Goal: Transaction & Acquisition: Purchase product/service

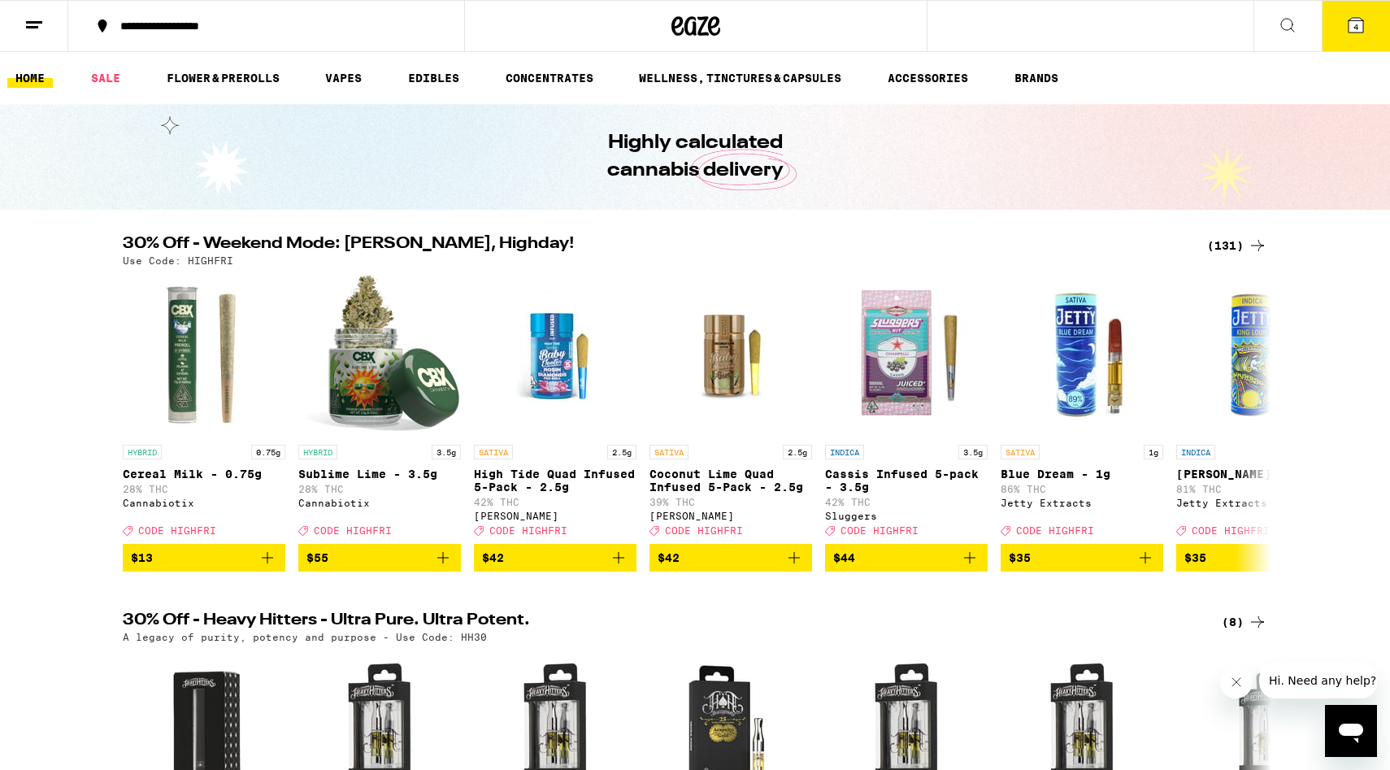
click at [1222, 245] on div "(131)" at bounding box center [1237, 246] width 60 height 20
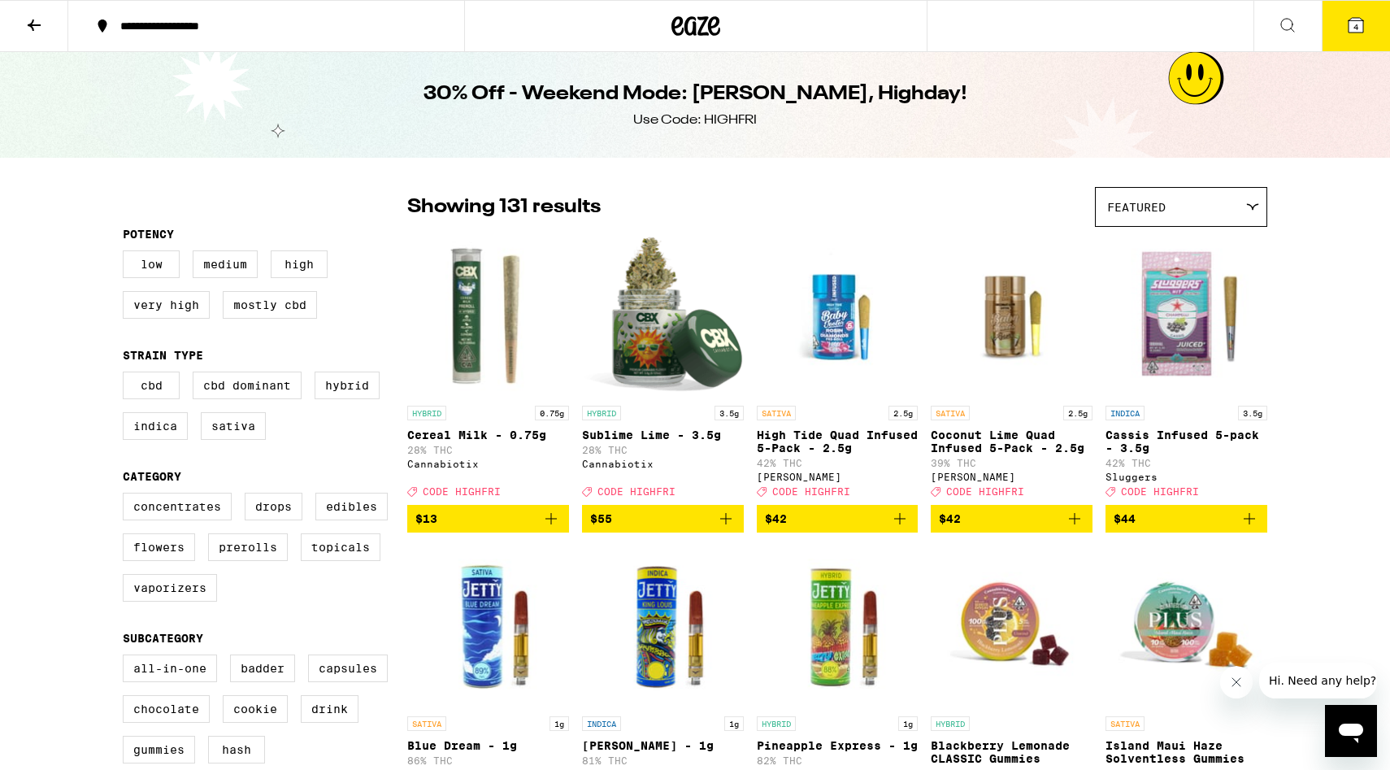
click at [827, 347] on img "Open page for High Tide Quad Infused 5-Pack - 2.5g from Jeeter" at bounding box center [838, 316] width 162 height 163
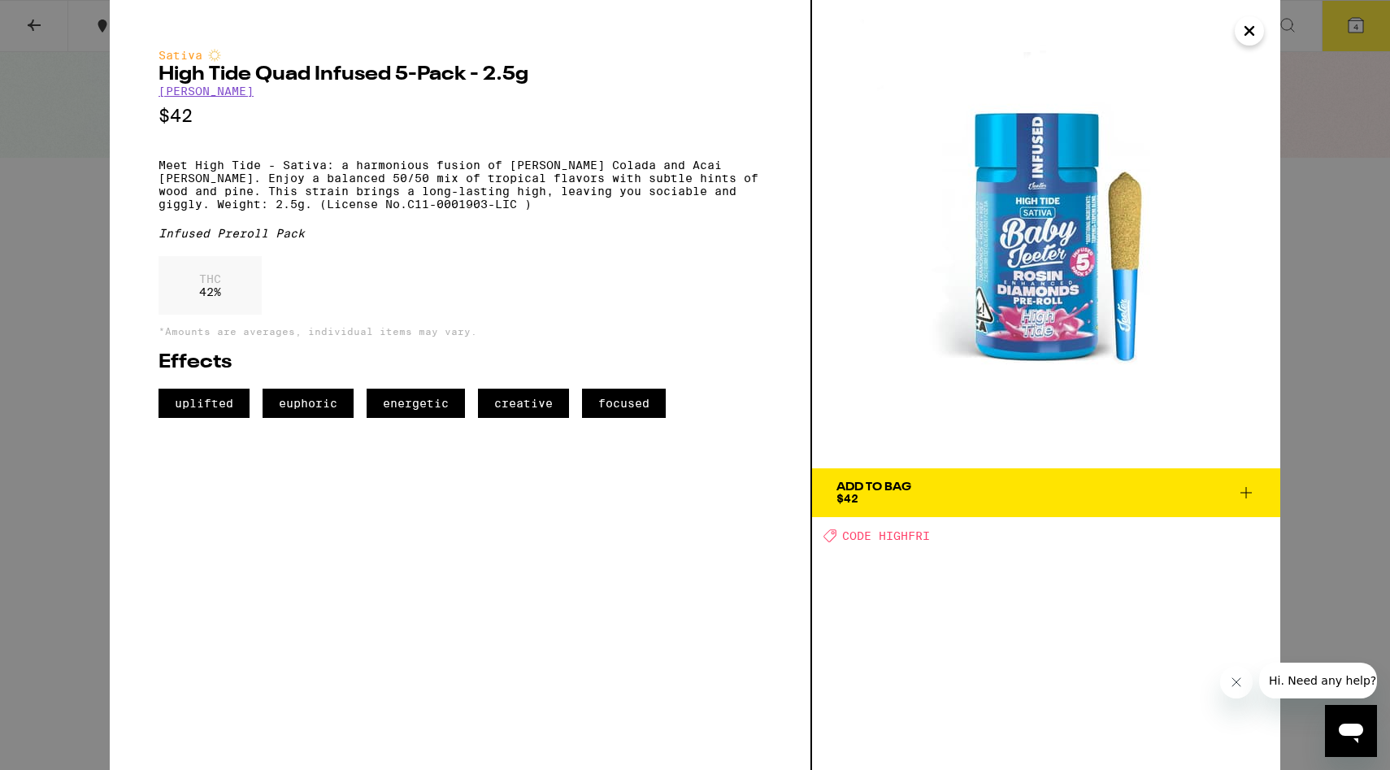
click at [1254, 28] on icon "Close" at bounding box center [1250, 31] width 20 height 24
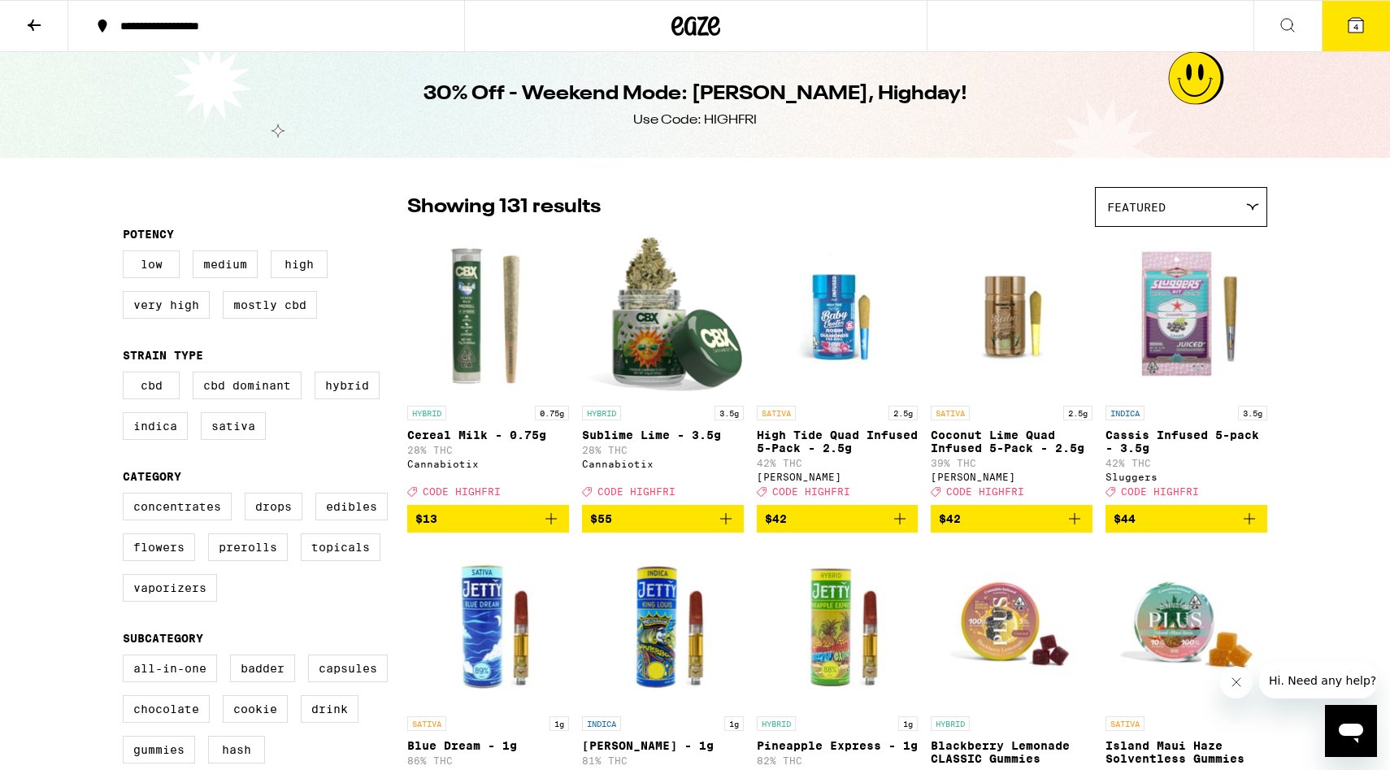
click at [1206, 301] on img "Open page for Cassis Infused 5-pack - 3.5g from Sluggers" at bounding box center [1187, 316] width 162 height 163
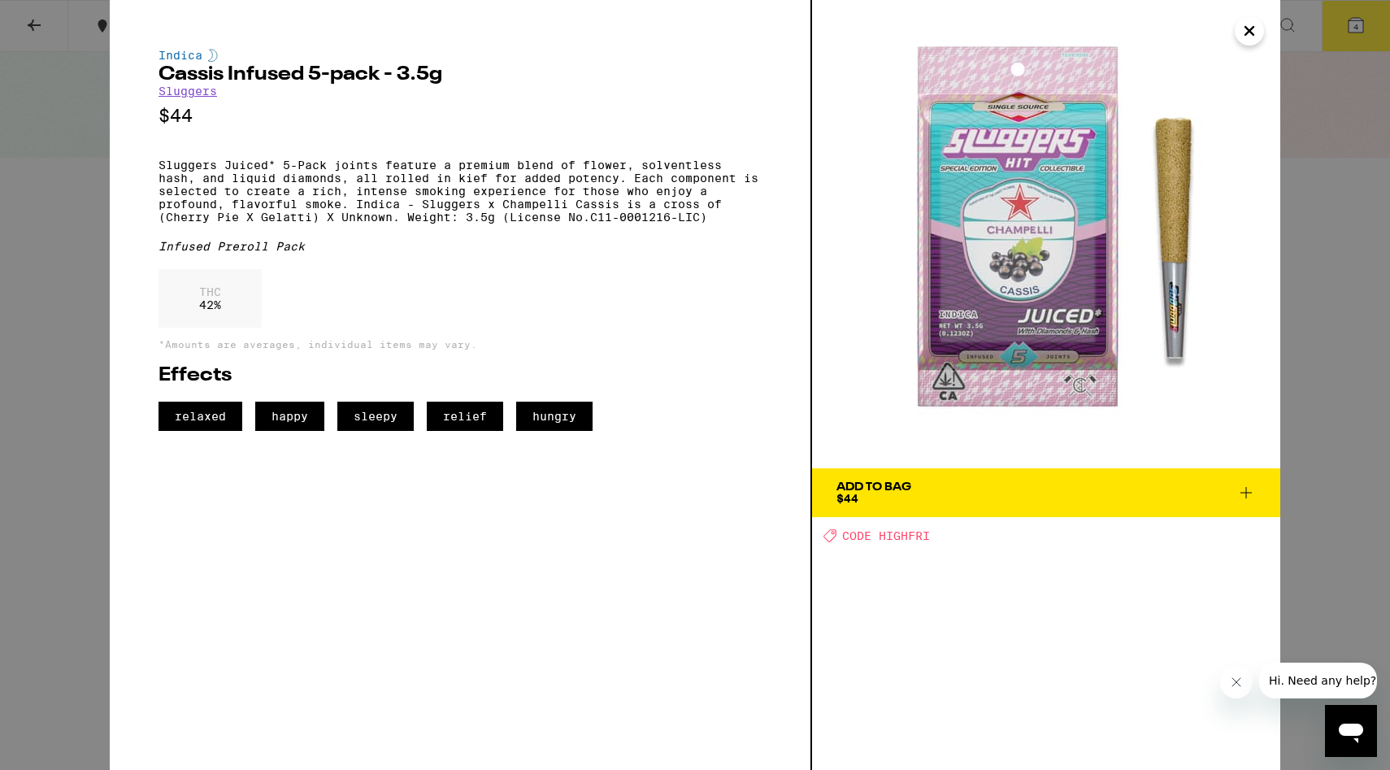
click at [1306, 79] on div "Indica Cassis Infused 5-pack - 3.5g Sluggers $44 Sluggers Juiced* 5-Pack joints…" at bounding box center [695, 385] width 1390 height 770
